Goal: Task Accomplishment & Management: Manage account settings

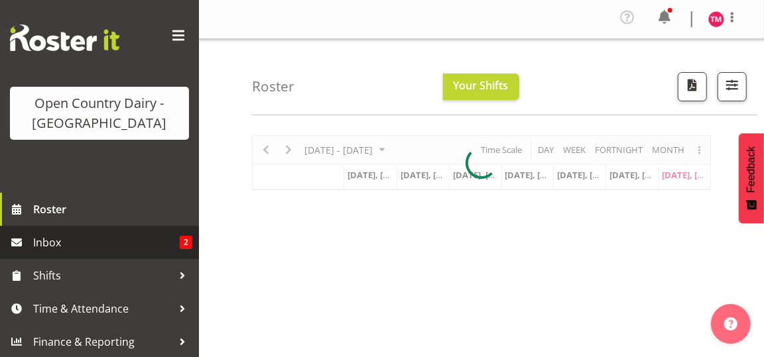
scroll to position [9, 0]
click at [149, 241] on span "Inbox" at bounding box center [106, 242] width 147 height 20
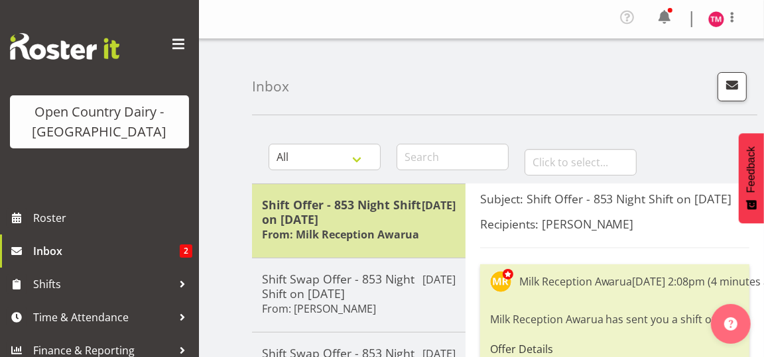
click at [376, 223] on h5 "Shift Offer - 853 Night Shift on [DATE]" at bounding box center [359, 212] width 194 height 29
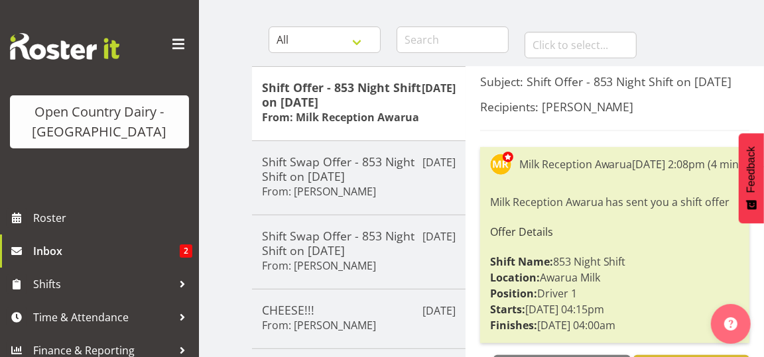
scroll to position [66, 0]
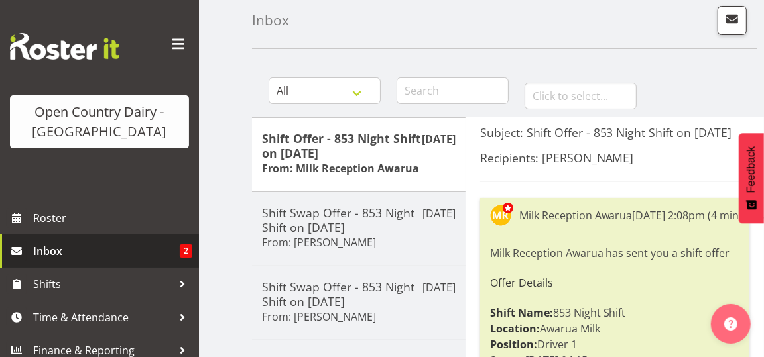
click at [127, 250] on span "Inbox" at bounding box center [106, 251] width 147 height 20
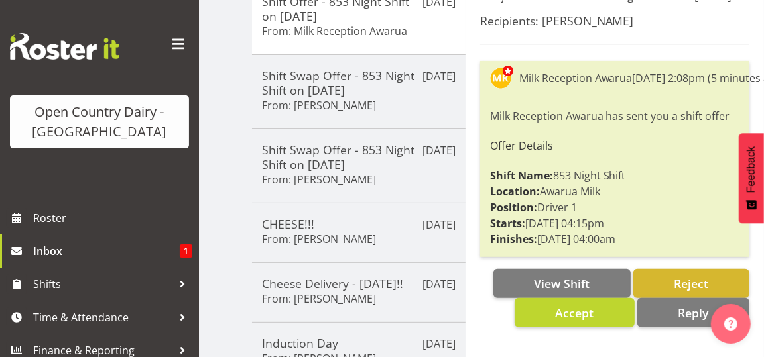
scroll to position [133, 0]
